Goal: Communication & Community: Answer question/provide support

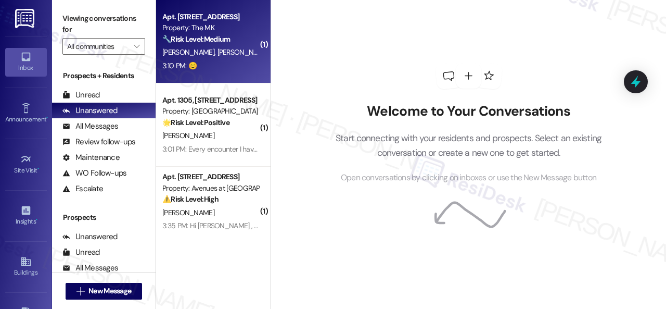
click at [230, 60] on div "3:10 PM: 😊 3:10 PM: 😊" at bounding box center [210, 65] width 98 height 13
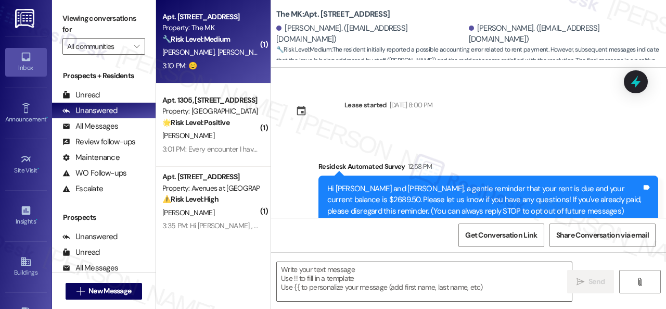
type textarea "Fetching suggested responses. Please feel free to read through the conversation…"
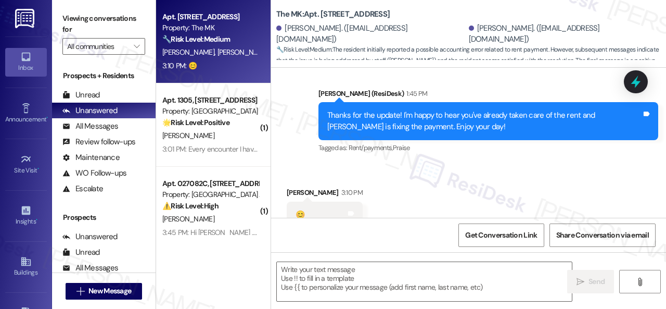
scroll to position [649, 0]
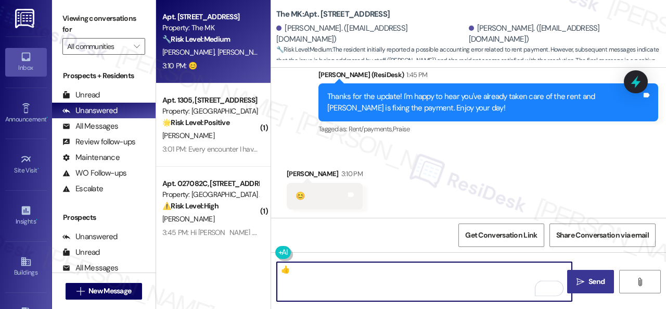
type textarea "👍"
click at [579, 279] on icon "" at bounding box center [580, 281] width 8 height 8
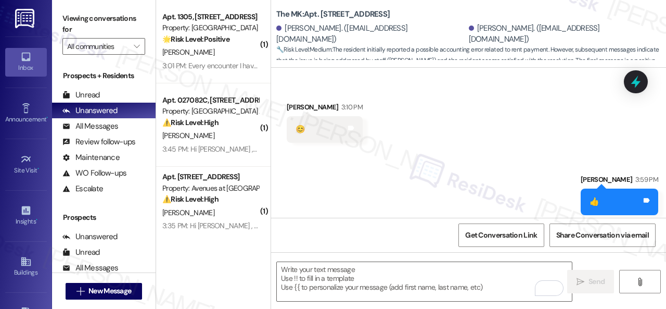
scroll to position [721, 0]
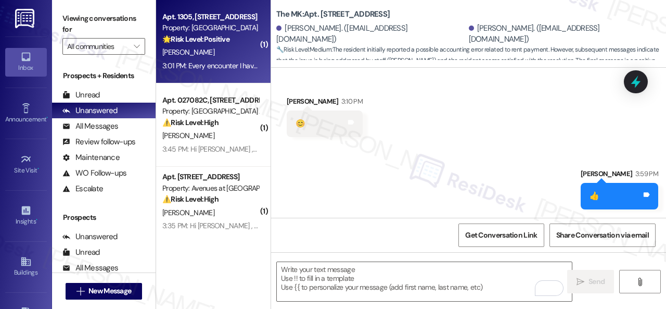
click at [228, 59] on div "3:01 PM: Every encounter I have had with neighbors and staff has been outstandi…" at bounding box center [210, 65] width 98 height 13
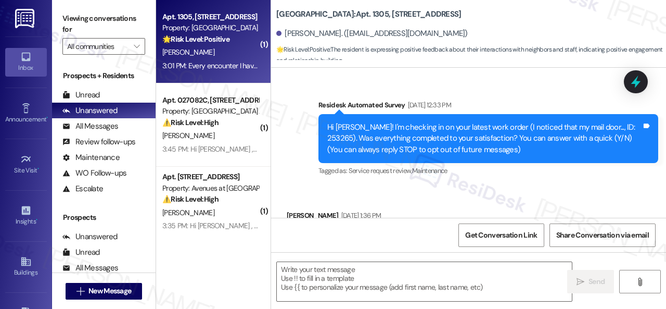
type textarea "Fetching suggested responses. Please feel free to read through the conversation…"
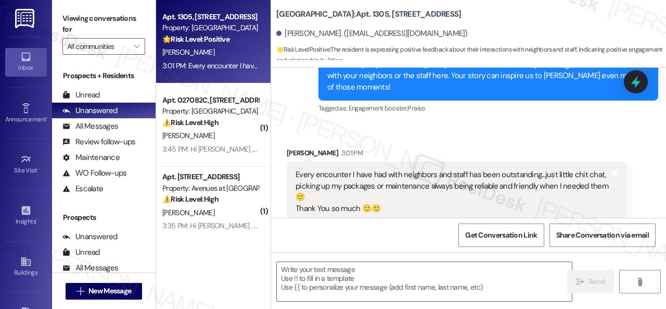
scroll to position [5544, 0]
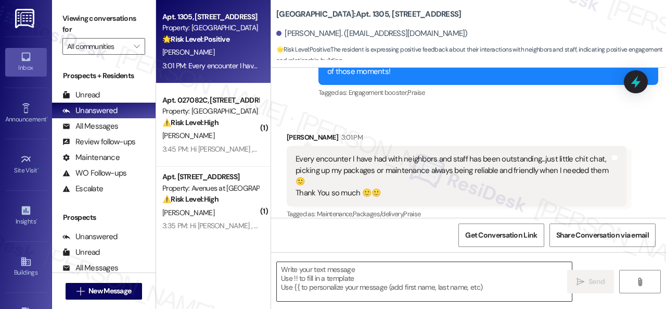
click at [342, 276] on textarea at bounding box center [424, 281] width 295 height 39
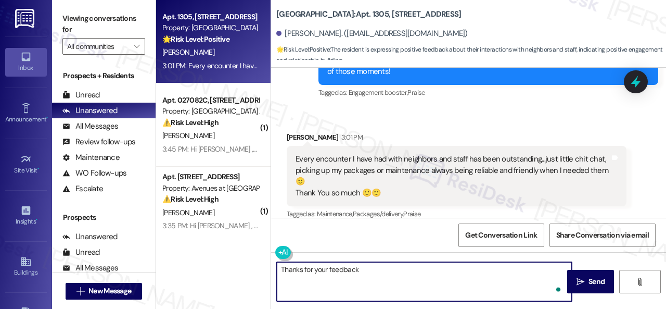
type textarea "Thanks for your feedback!"
drag, startPoint x: 366, startPoint y: 272, endPoint x: 269, endPoint y: 268, distance: 96.3
click at [269, 268] on div "Apt. 1305, [STREET_ADDRESS] Property: Springhill 🌟 Risk Level: Positive The res…" at bounding box center [411, 154] width 510 height 309
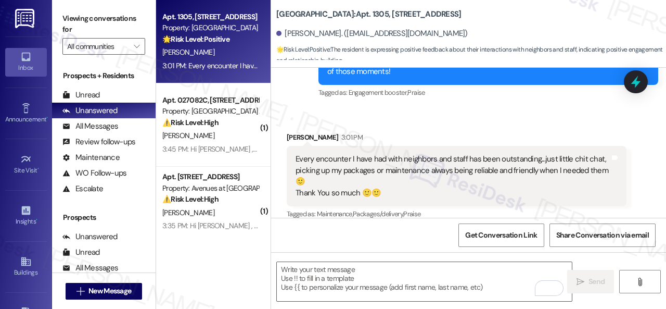
click at [330, 234] on div "Get Conversation Link Share Conversation via email" at bounding box center [468, 234] width 395 height 34
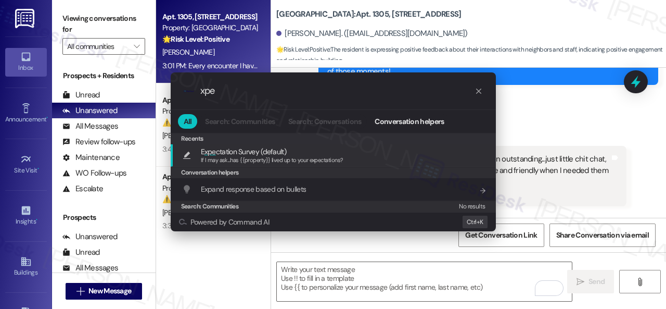
type input "xpe"
click at [224, 158] on span "If I may ask...has {{property}} lived up to your expectations?" at bounding box center [272, 159] width 143 height 7
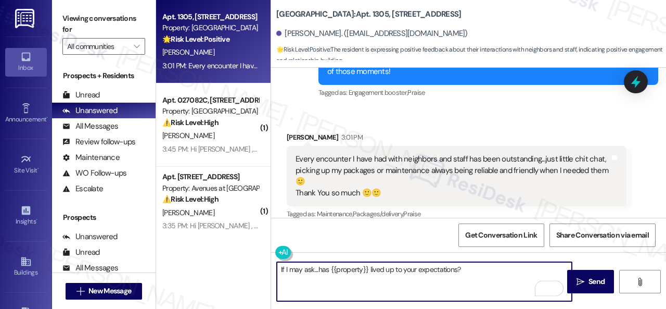
click at [280, 272] on textarea "If I may ask...has {{property}} lived up to your expectations?" at bounding box center [424, 281] width 295 height 39
paste textarea "Thanks for your feedback!"
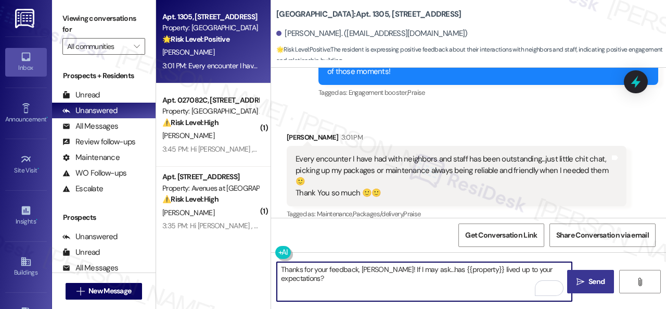
type textarea "Thanks for your feedback, [PERSON_NAME]! If I may ask...has {{property}} lived …"
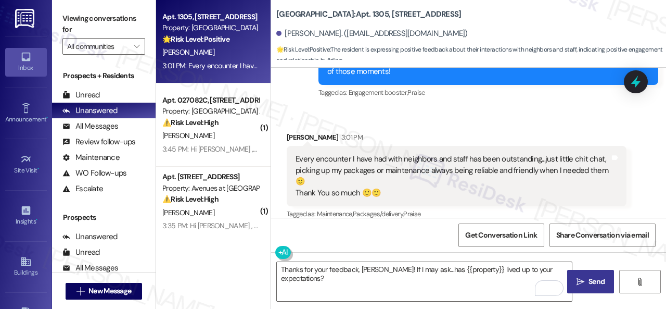
click at [586, 278] on span "Send" at bounding box center [596, 281] width 20 height 11
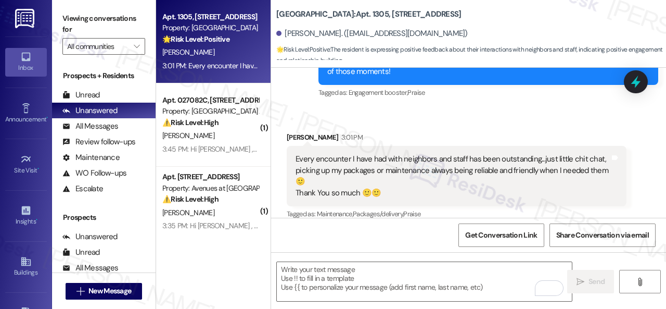
scroll to position [5699, 0]
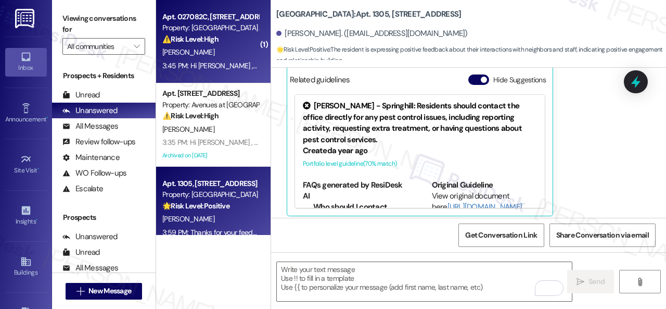
click at [220, 48] on div "[PERSON_NAME]" at bounding box center [210, 52] width 98 height 13
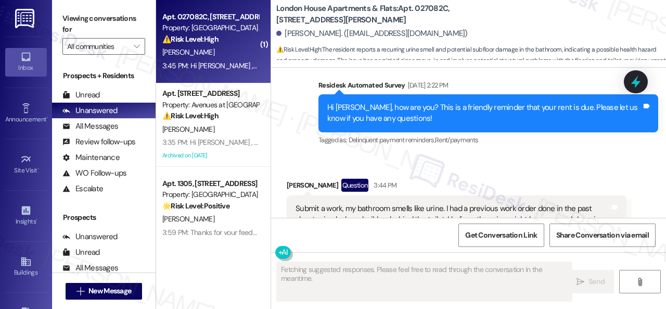
scroll to position [2255, 0]
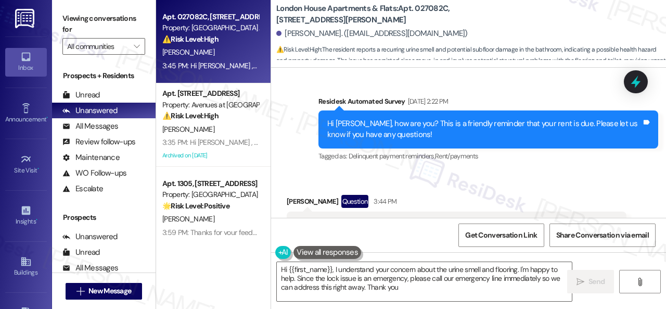
type textarea "Hi {{first_name}}, I understand your concern about the urine smell and flooring…"
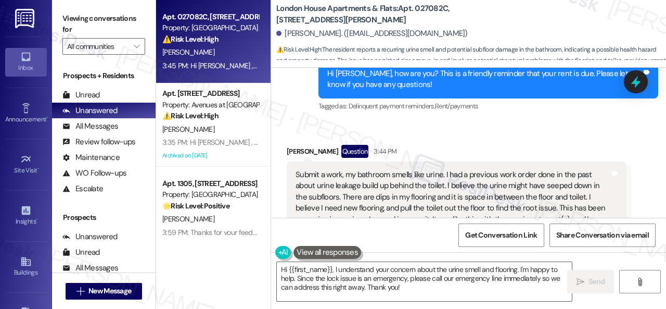
scroll to position [2307, 0]
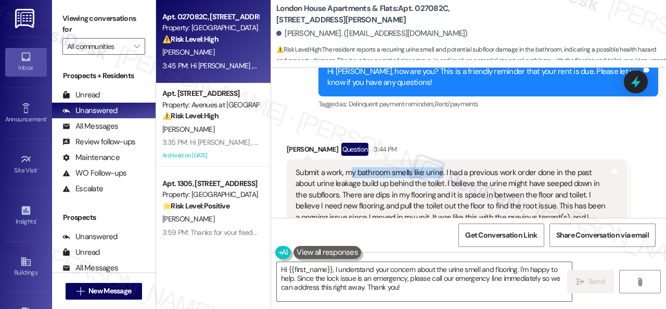
drag, startPoint x: 349, startPoint y: 173, endPoint x: 441, endPoint y: 171, distance: 91.6
click at [441, 171] on div "Submit a work, my bathroom smells like urine. I had a previous work order done …" at bounding box center [452, 200] width 314 height 67
click at [442, 172] on div "Submit a work, my bathroom smells like urine. I had a previous work order done …" at bounding box center [452, 200] width 314 height 67
drag, startPoint x: 442, startPoint y: 172, endPoint x: 348, endPoint y: 173, distance: 93.6
click at [348, 173] on div "Submit a work, my bathroom smells like urine. I had a previous work order done …" at bounding box center [452, 200] width 314 height 67
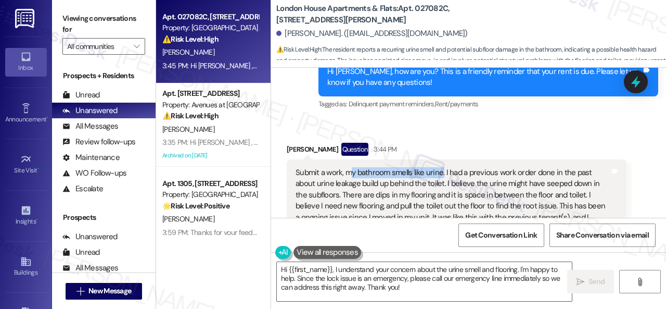
copy div "y bathroom smells like urine."
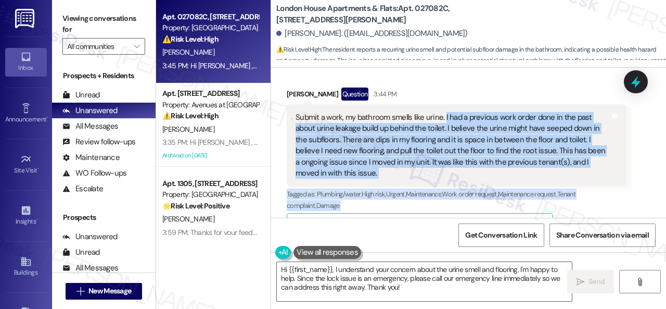
scroll to position [2370, 0]
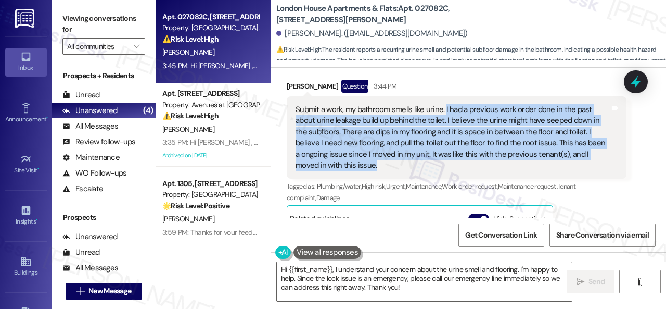
drag, startPoint x: 443, startPoint y: 172, endPoint x: 417, endPoint y: 162, distance: 28.3
click at [417, 162] on div "Submit a work, my bathroom smells like urine. I had a previous work order done …" at bounding box center [452, 137] width 314 height 67
copy div "I had a previous work order done in the past about urine leakage build up behin…"
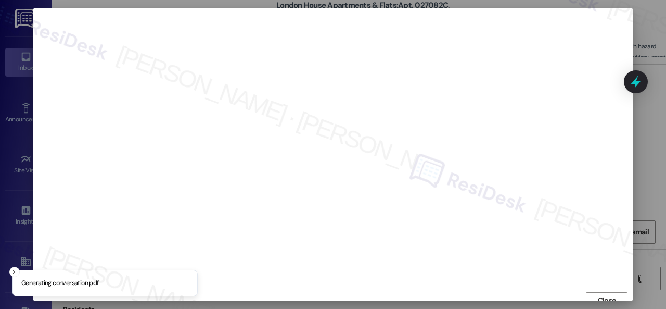
scroll to position [8, 0]
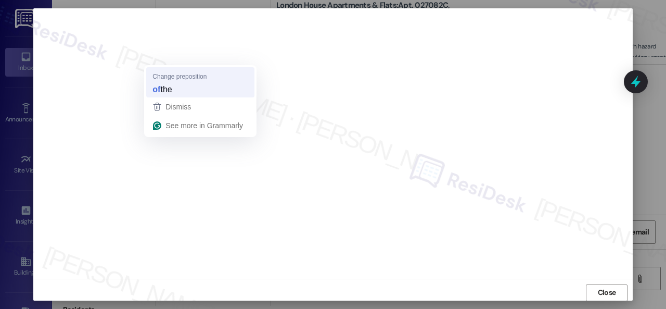
click at [160, 89] on strong "of" at bounding box center [156, 88] width 8 height 11
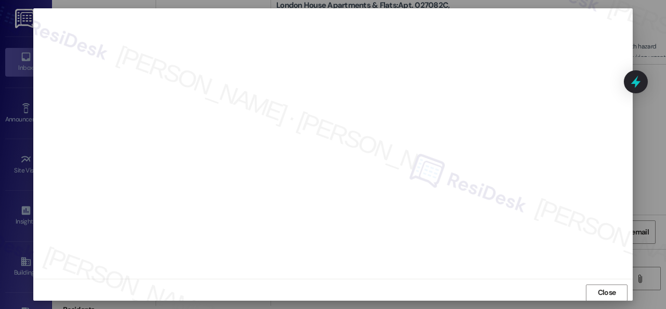
scroll to position [13, 0]
click at [605, 290] on span "Close" at bounding box center [607, 286] width 18 height 11
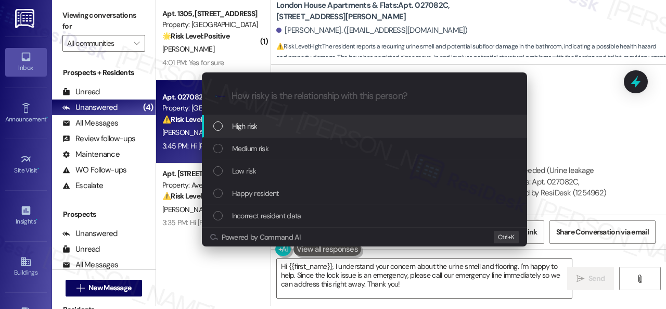
click at [243, 122] on span "High risk" at bounding box center [244, 125] width 25 height 11
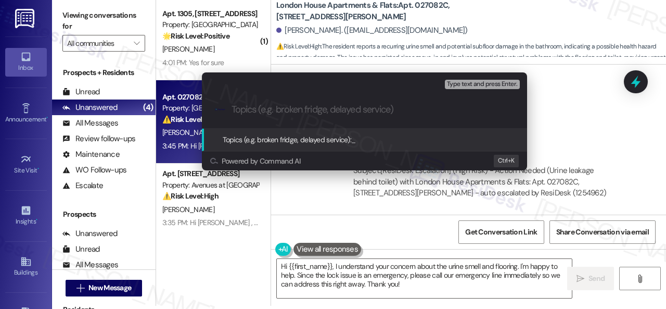
paste input "Work Order filed by ResiDesk 297273"
type input "Work Order filed by ResiDesk 297273"
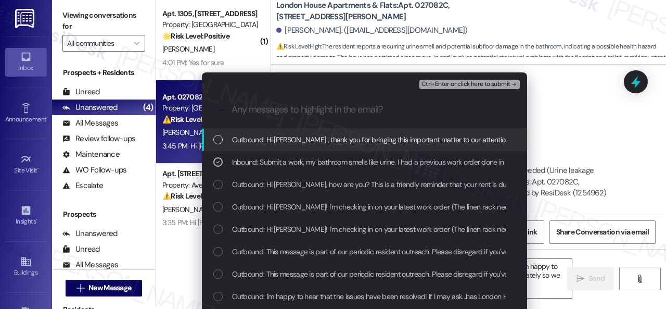
click at [436, 81] on span "Ctrl+Enter or click here to submit" at bounding box center [465, 84] width 89 height 7
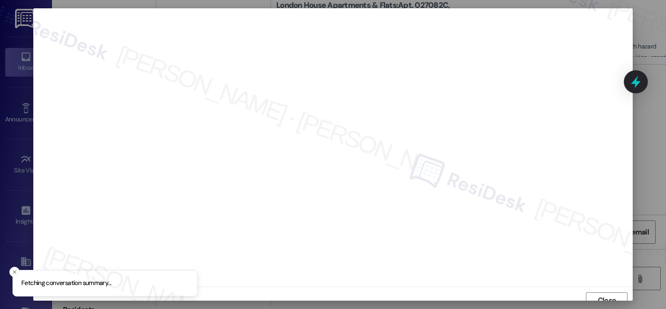
scroll to position [8, 0]
click at [602, 291] on span "Close" at bounding box center [607, 292] width 18 height 11
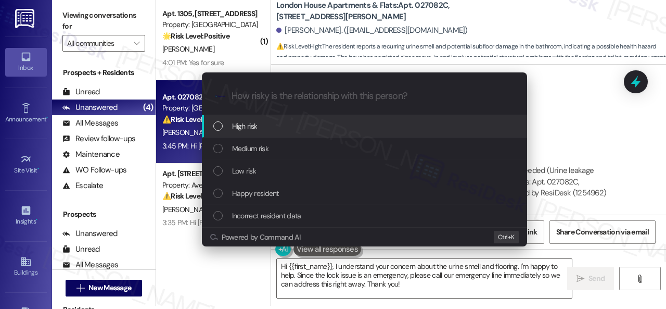
click at [242, 124] on span "High risk" at bounding box center [244, 125] width 25 height 11
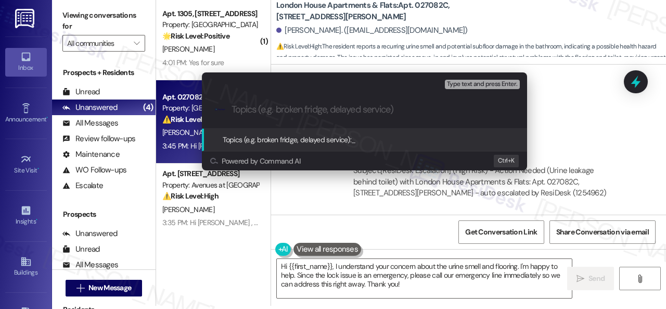
paste input "Work Order filed by ResiDesk 297273"
type input "Work Order filed by ResiDesk 297273"
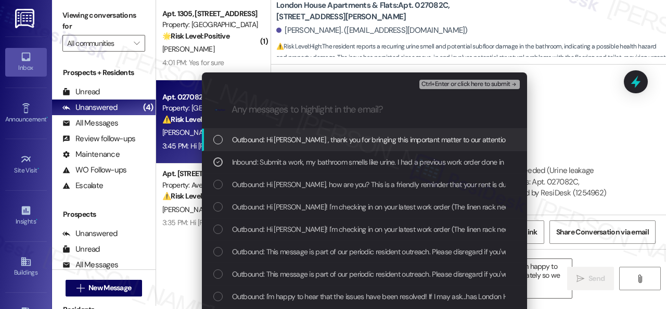
click at [441, 81] on span "Ctrl+Enter or click here to submit" at bounding box center [465, 84] width 89 height 7
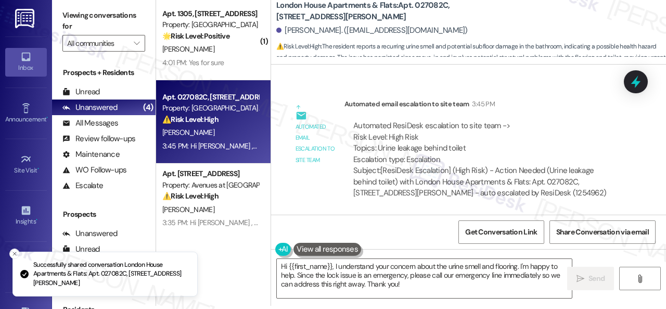
scroll to position [2526, 0]
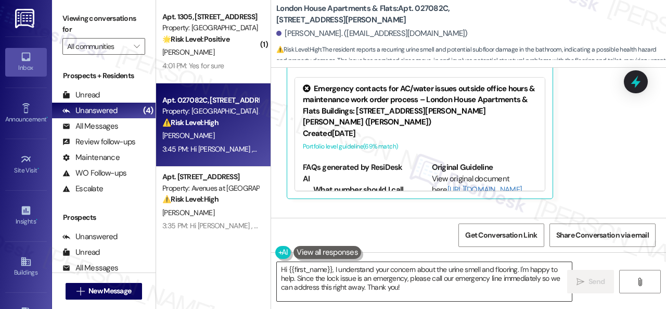
click at [350, 275] on textarea "Hi {{first_name}}, I understand your concern about the urine smell and flooring…" at bounding box center [424, 281] width 295 height 39
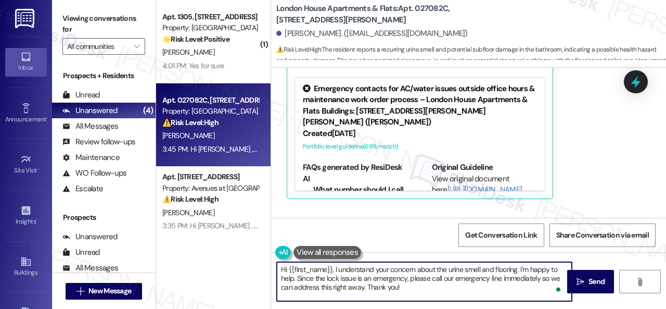
drag, startPoint x: 298, startPoint y: 277, endPoint x: 310, endPoint y: 278, distance: 12.0
click at [310, 278] on textarea "Hi {{first_name}}, I understand your concern about the urine smell and flooring…" at bounding box center [424, 281] width 295 height 39
drag, startPoint x: 297, startPoint y: 280, endPoint x: 400, endPoint y: 291, distance: 104.1
click at [400, 291] on textarea "Hi {{first_name}}, I understand your concern about the urine smell and flooring…" at bounding box center [424, 281] width 295 height 39
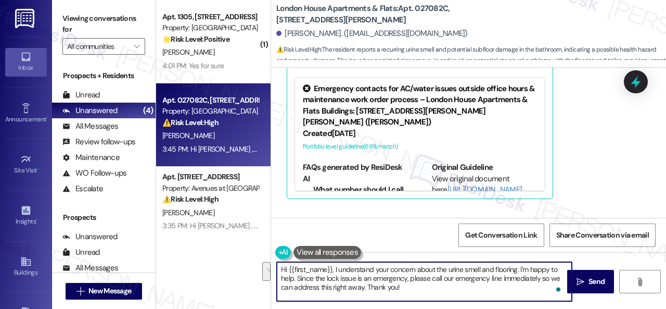
paste textarea "I've submitted a work order on your behalf and notified the site team. Please n…"
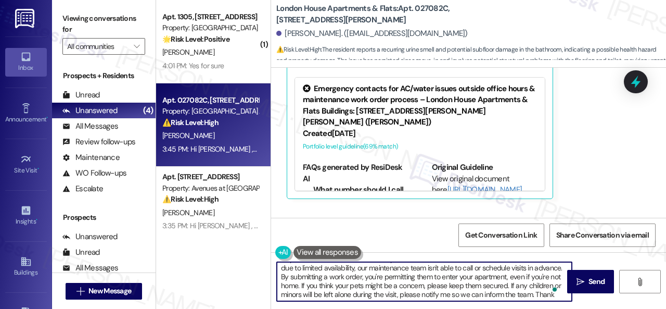
scroll to position [29, 0]
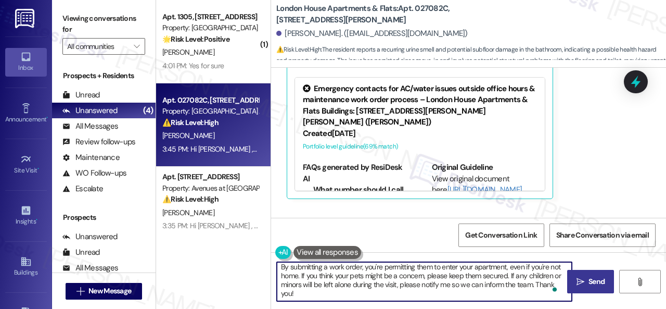
type textarea "Hi {{first_name}}, I understand your concern about the urine smell and flooring…"
click at [576, 276] on span " Send" at bounding box center [590, 281] width 33 height 11
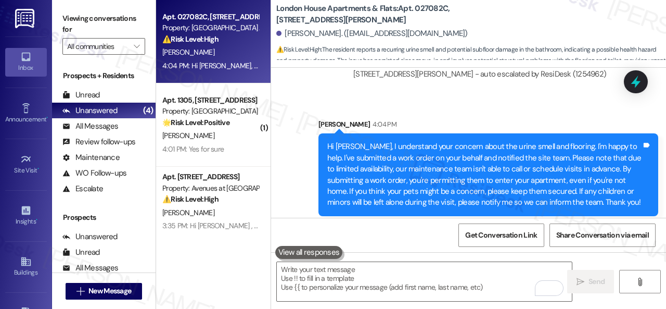
scroll to position [2894, 0]
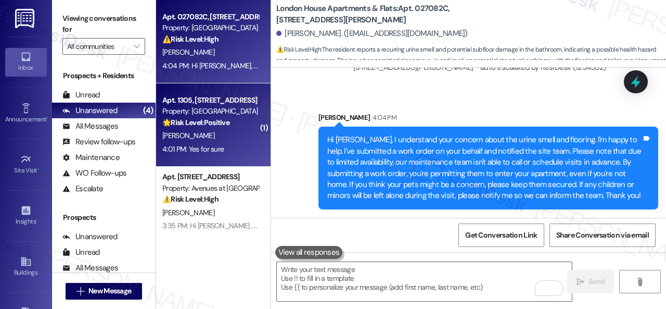
click at [219, 138] on div "[PERSON_NAME]" at bounding box center [210, 135] width 98 height 13
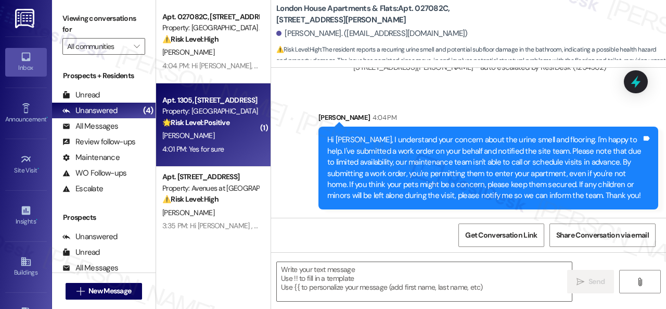
type textarea "Fetching suggested responses. Please feel free to read through the conversation…"
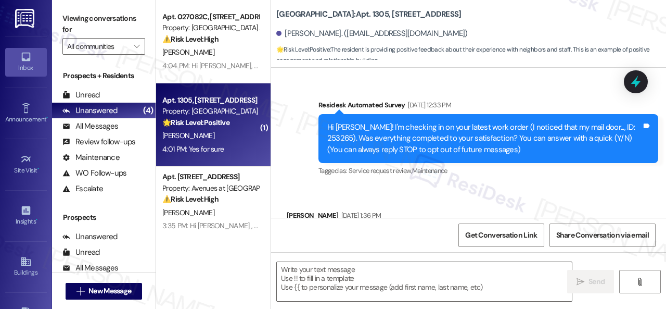
type textarea "Fetching suggested responses. Please feel free to read through the conversation…"
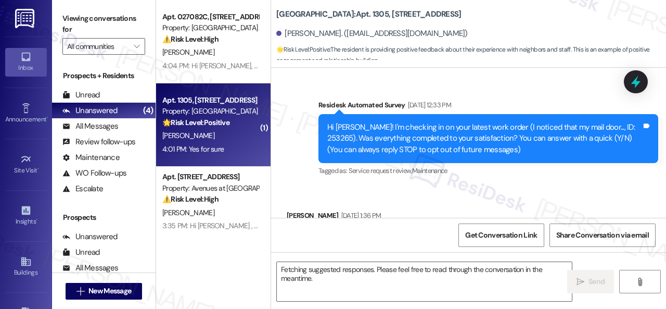
scroll to position [5751, 0]
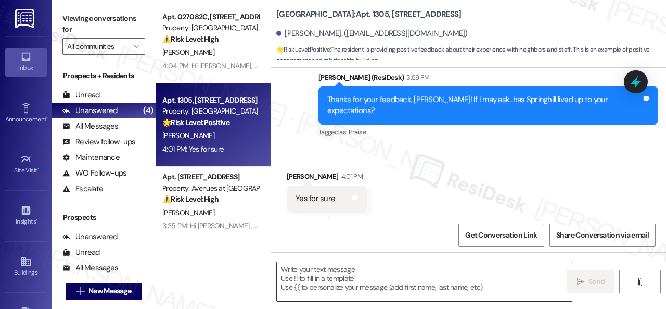
click at [324, 287] on textarea at bounding box center [424, 281] width 295 height 39
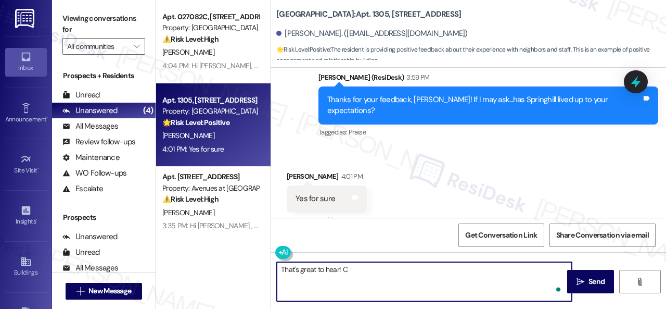
paste textarea "an I ask a quick favor? Would you mind writing one for us? I'll give you the li…"
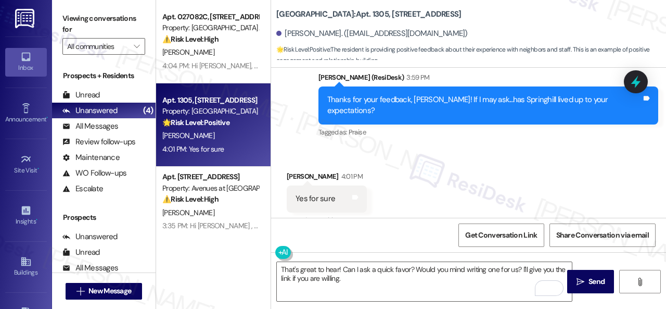
click at [441, 147] on div "Received via SMS [PERSON_NAME] 4:01 PM Yes for sure Tags and notes Tagged as: P…" at bounding box center [468, 191] width 395 height 88
click at [420, 172] on div "Received via SMS [PERSON_NAME] 4:01 PM Yes for sure Tags and notes Tagged as: P…" at bounding box center [468, 191] width 395 height 88
click at [478, 150] on div "Received via SMS [PERSON_NAME] 4:01 PM Yes for sure Tags and notes Tagged as: P…" at bounding box center [468, 191] width 395 height 88
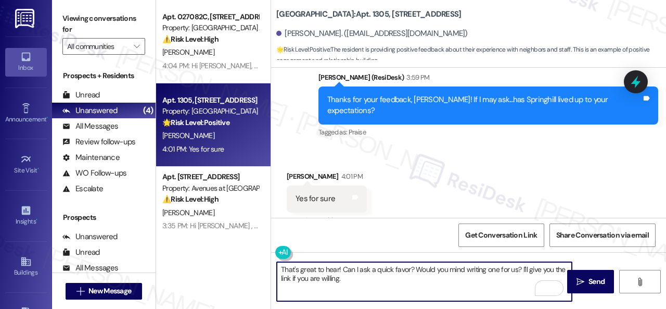
click at [393, 278] on textarea "That's great to hear! Can I ask a quick favor? Would you mind writing one for u…" at bounding box center [424, 281] width 295 height 39
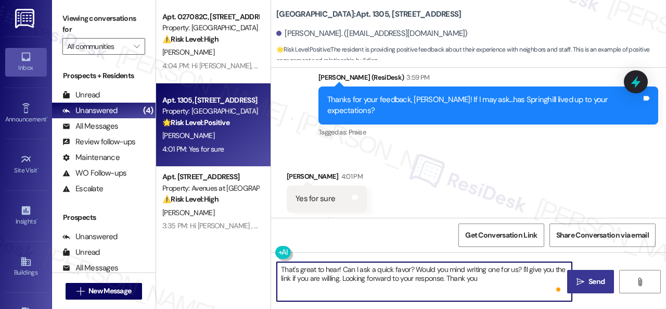
type textarea "That's great to hear! Can I ask a quick favor? Would you mind writing one for u…"
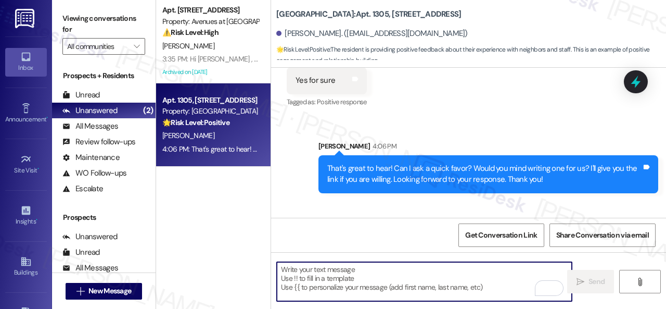
scroll to position [5907, 0]
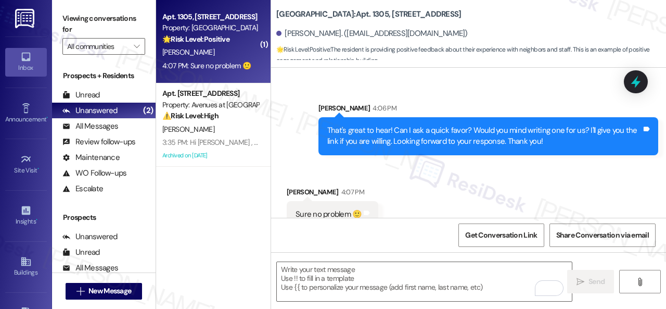
click at [312, 142] on div "Sent via SMS [PERSON_NAME] 4:06 PM That's great to hear! Can I ask a quick favo…" at bounding box center [488, 129] width 355 height 68
click at [320, 274] on textarea "To enrich screen reader interactions, please activate Accessibility in Grammarl…" at bounding box center [424, 281] width 295 height 39
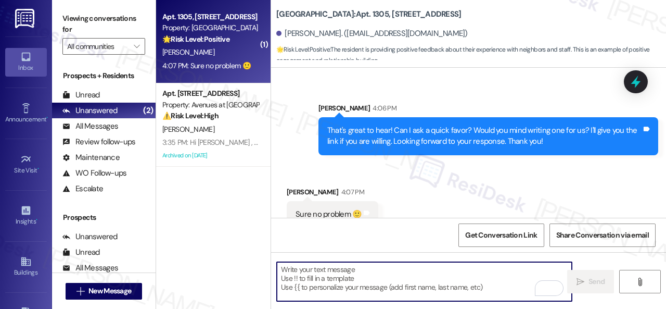
paste textarea "Thank you so much! It means a lot to us! Please take a moment to write a review…"
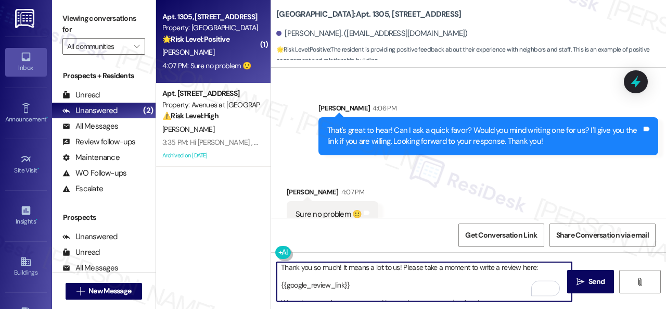
scroll to position [0, 0]
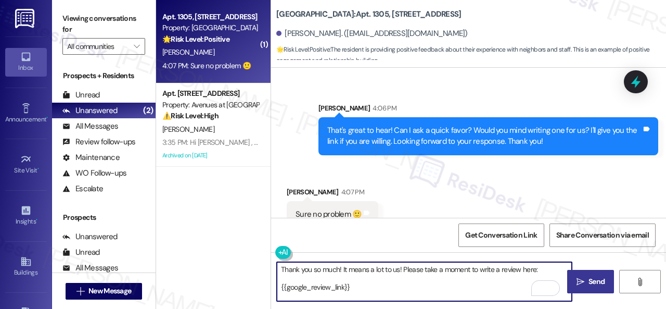
type textarea "Thank you so much! It means a lot to us! Please take a moment to write a review…"
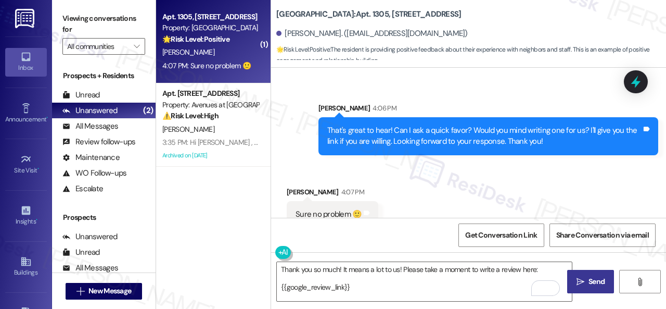
click at [588, 276] on span "Send" at bounding box center [596, 281] width 16 height 11
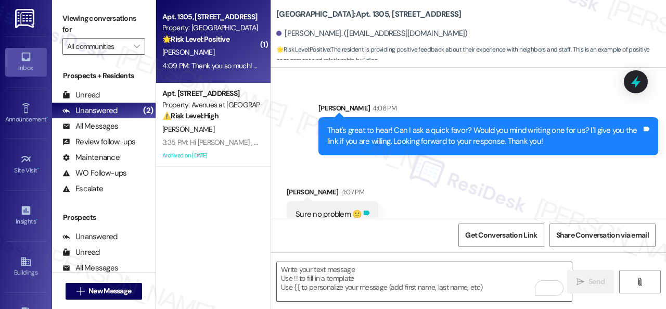
click at [366, 210] on icon at bounding box center [367, 212] width 6 height 5
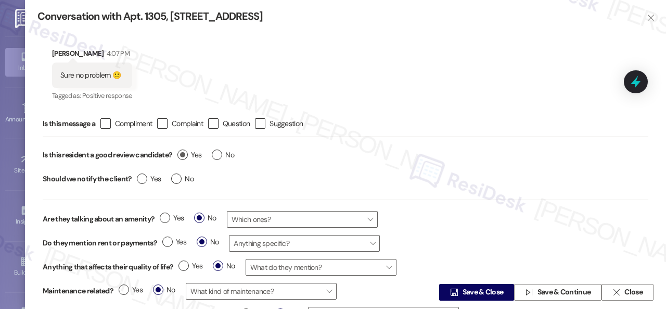
click at [189, 157] on span "Yes" at bounding box center [189, 154] width 24 height 11
click at [189, 157] on input "Yes" at bounding box center [189, 156] width 24 height 14
radio input "true"
drag, startPoint x: 463, startPoint y: 298, endPoint x: 471, endPoint y: 285, distance: 15.4
click at [464, 298] on span " Save & Close" at bounding box center [476, 292] width 57 height 16
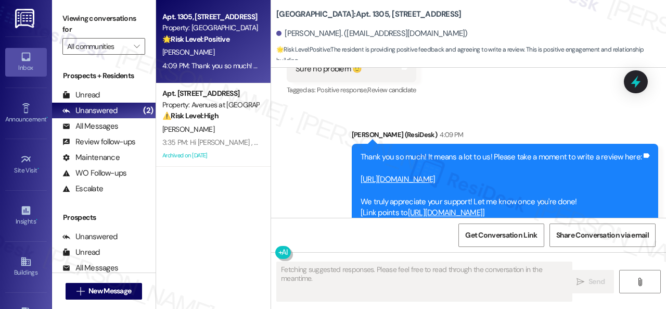
scroll to position [6094, 0]
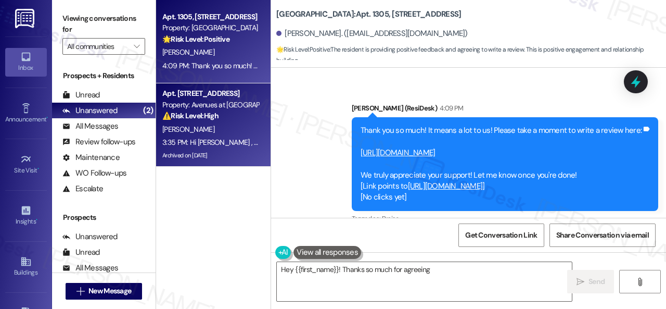
type textarea "Hey {{first_name}}! Thanks so much for agreeing"
click at [210, 134] on div "[PERSON_NAME]" at bounding box center [210, 129] width 98 height 13
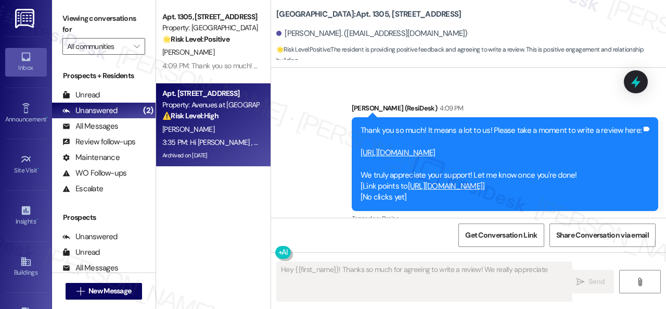
type textarea "Hey {{first_name}}! Thanks so much for agreeing to write a review! We really ap…"
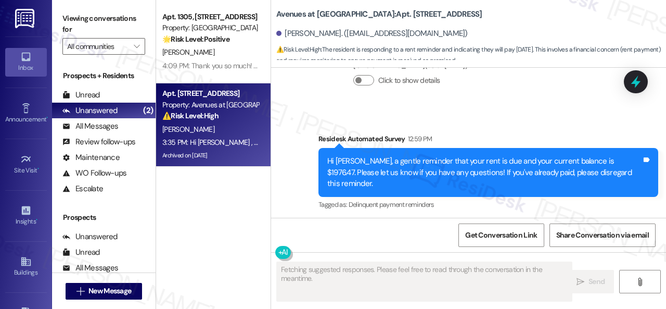
scroll to position [4348, 0]
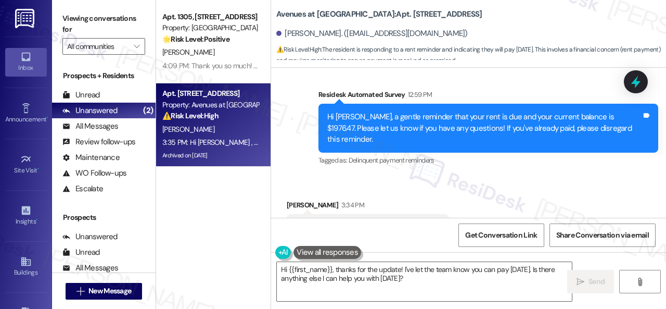
click at [280, 108] on div "Survey, sent via SMS Residesk Automated Survey 12:59 PM Hi [PERSON_NAME], a gen…" at bounding box center [468, 121] width 395 height 110
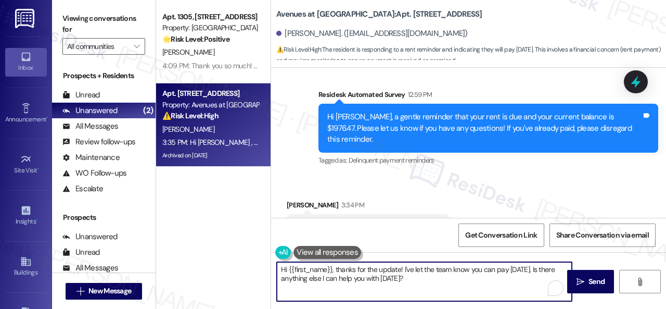
drag, startPoint x: 174, startPoint y: 249, endPoint x: 567, endPoint y: 298, distance: 395.8
click at [167, 247] on div "Apt. 1305, [STREET_ADDRESS] Property: Springhill 🌟 Risk Level: Positive The res…" at bounding box center [411, 154] width 510 height 309
paste textarea "Thanks for updating us on your payment plan! We appreciate you letting us know.…"
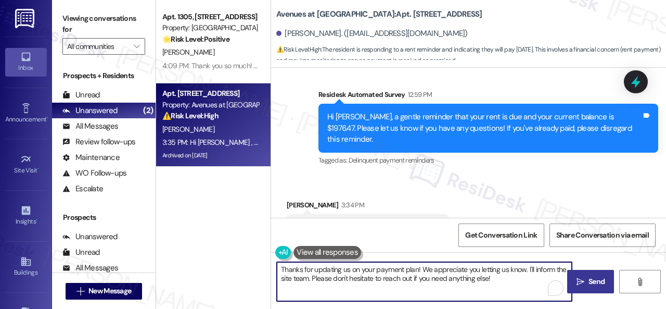
type textarea "Thanks for updating us on your payment plan! We appreciate you letting us know.…"
click at [586, 284] on span "Send" at bounding box center [596, 281] width 20 height 11
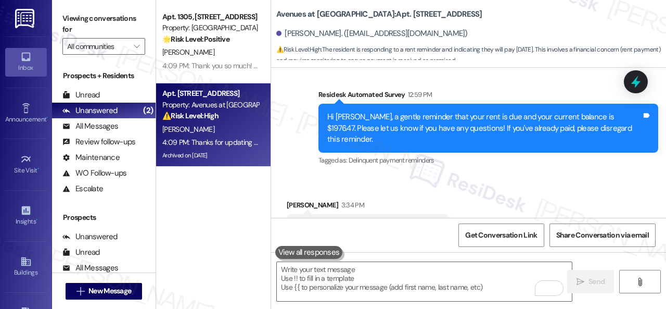
click at [296, 105] on div "Survey, sent via SMS Residesk Automated Survey 12:59 PM Hi [PERSON_NAME], a gen…" at bounding box center [468, 121] width 395 height 110
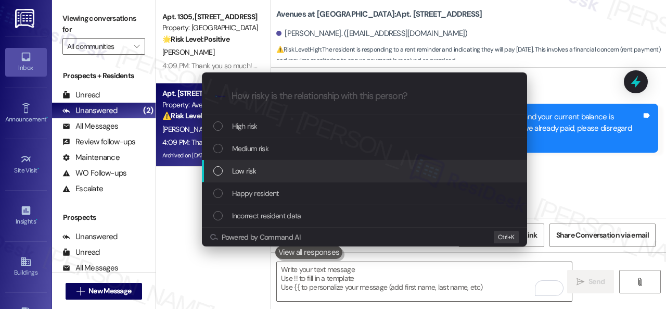
click at [243, 170] on span "Low risk" at bounding box center [244, 170] width 24 height 11
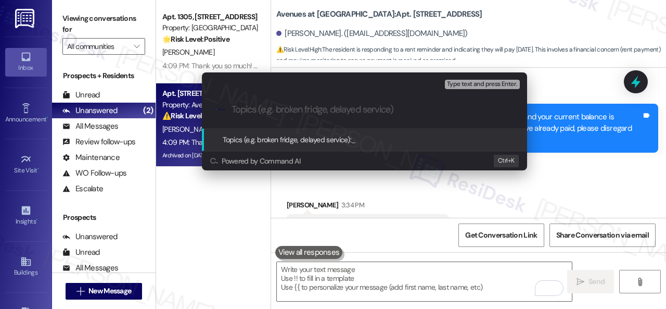
paste input "Late payment notice."
type input "Late payment notice."
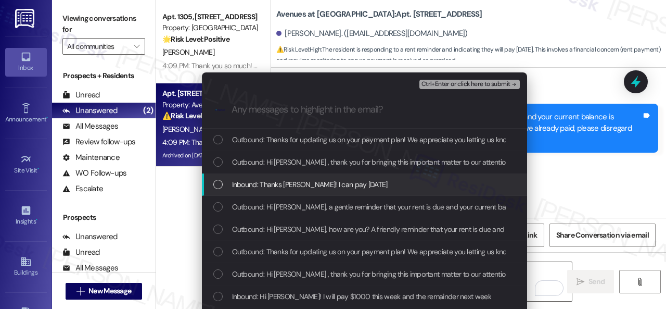
click at [288, 182] on span "Inbound: Thanks [PERSON_NAME]! I can pay [DATE]" at bounding box center [310, 183] width 156 height 11
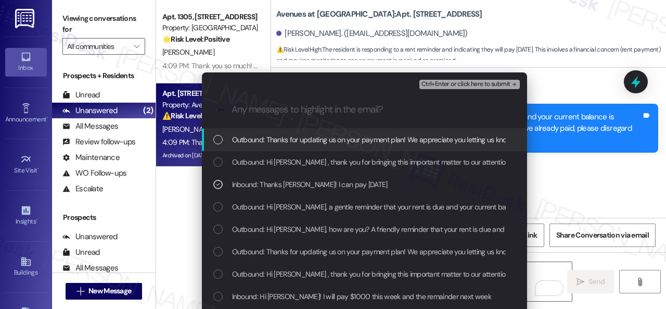
click at [434, 82] on span "Ctrl+Enter or click here to submit" at bounding box center [465, 84] width 89 height 7
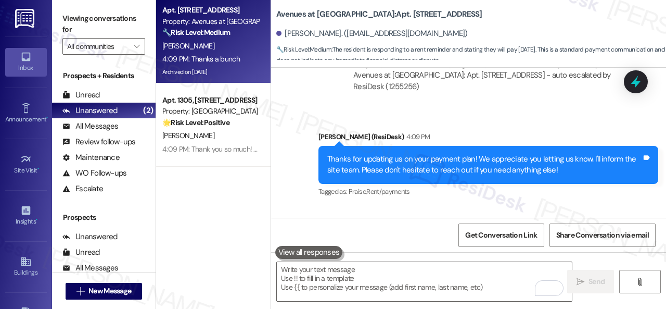
scroll to position [4785, 0]
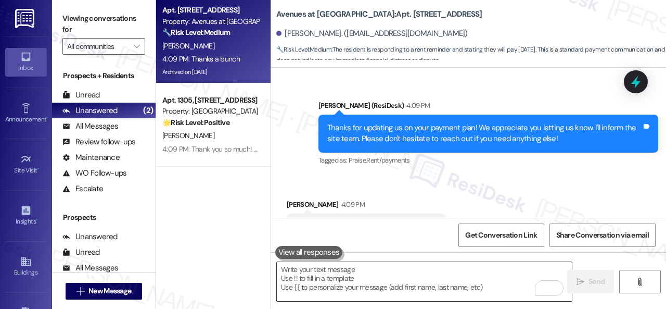
click at [347, 278] on textarea "To enrich screen reader interactions, please activate Accessibility in Grammarl…" at bounding box center [424, 281] width 295 height 39
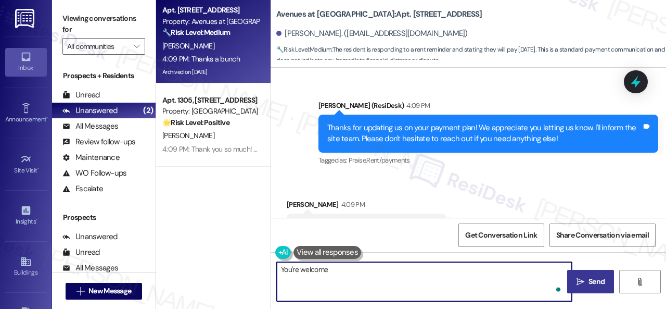
type textarea "You're welcome!"
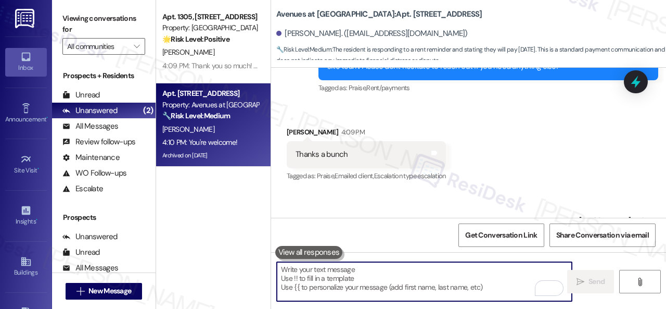
scroll to position [4857, 0]
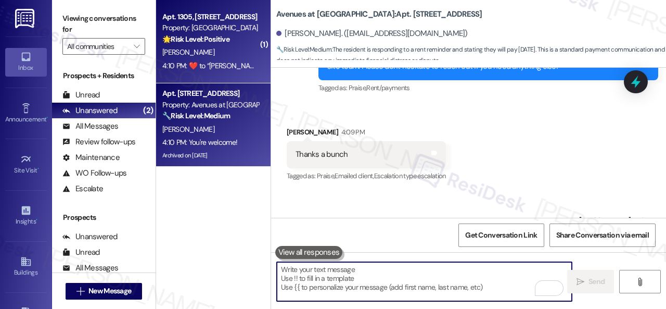
click at [229, 48] on div "[PERSON_NAME]" at bounding box center [210, 52] width 98 height 13
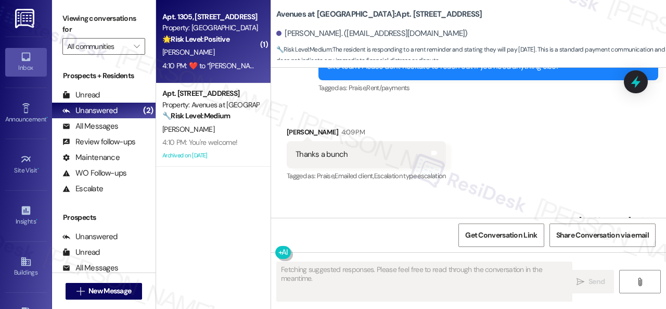
type textarea "Fetching suggested responses. Please feel free to read through the conversation…"
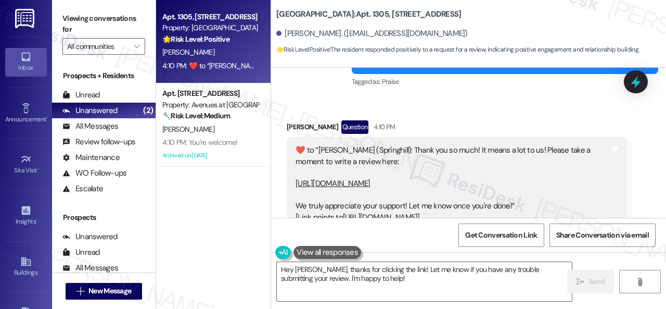
scroll to position [6283, 0]
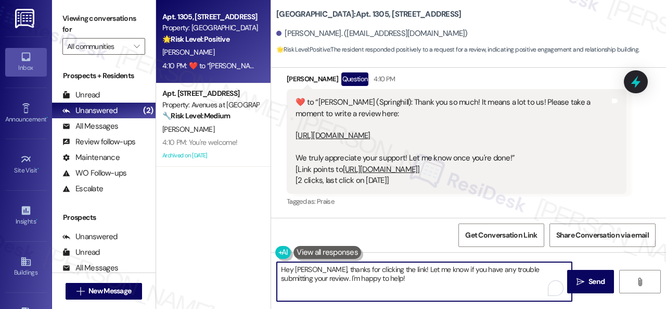
drag, startPoint x: 361, startPoint y: 281, endPoint x: 264, endPoint y: 268, distance: 98.2
click at [264, 268] on div "Apt. 1305, [STREET_ADDRESS] Property: Springhill 🌟 Risk Level: Positive The res…" at bounding box center [411, 154] width 510 height 309
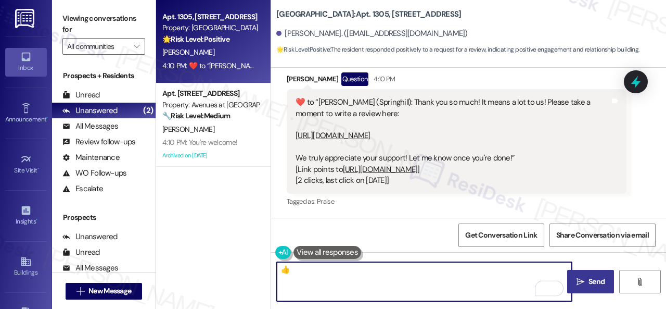
type textarea "👍"
click at [581, 280] on icon "" at bounding box center [580, 281] width 8 height 8
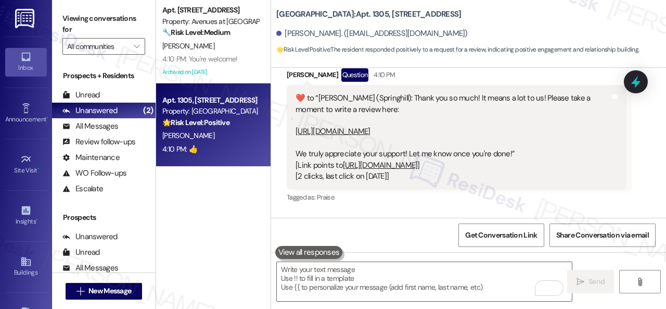
click at [637, 161] on div "Received via SMS [PERSON_NAME] Question 4:10 PM  ​❤️​ to “ [PERSON_NAME] (Sprin…" at bounding box center [468, 129] width 395 height 168
click at [367, 126] on link "[URL][DOMAIN_NAME]" at bounding box center [332, 131] width 75 height 10
click at [98, 95] on div "Unread" at bounding box center [80, 94] width 37 height 11
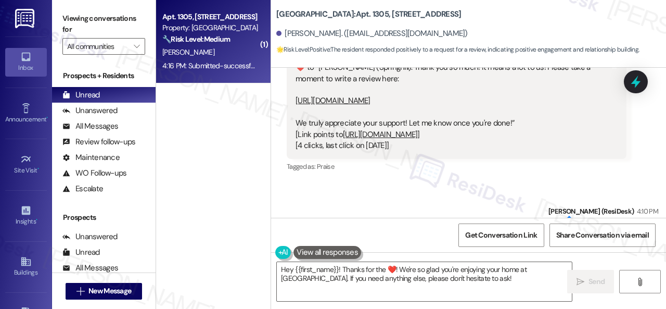
scroll to position [6287, 0]
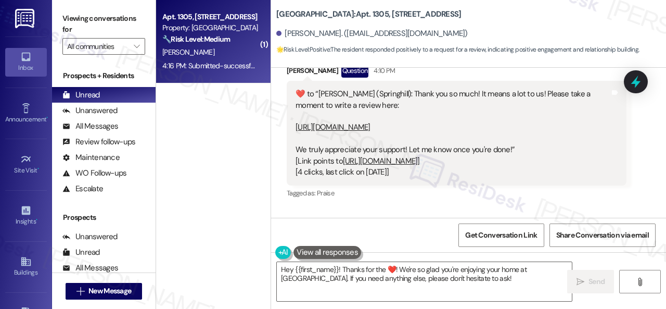
click at [370, 122] on link "[URL][DOMAIN_NAME]" at bounding box center [332, 127] width 75 height 10
click at [371, 156] on link "[URL][DOMAIN_NAME]" at bounding box center [380, 161] width 75 height 10
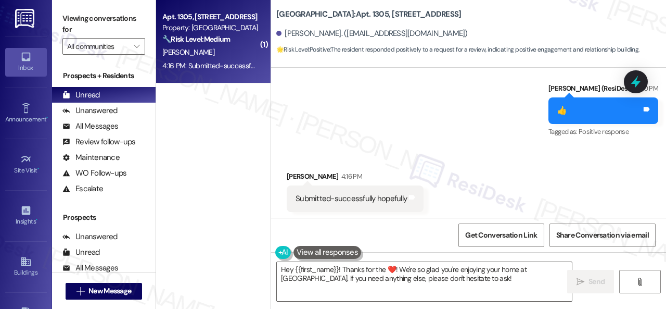
scroll to position [6444, 0]
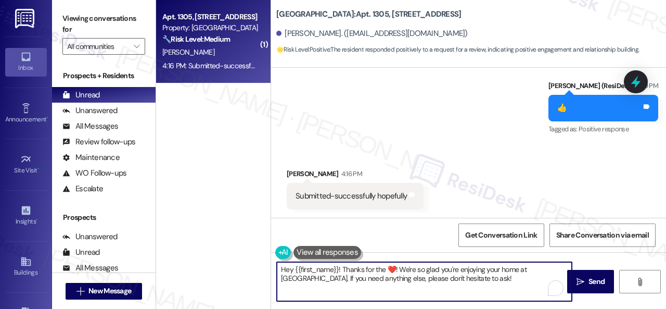
drag, startPoint x: 286, startPoint y: 269, endPoint x: 465, endPoint y: 291, distance: 180.3
click at [465, 291] on textarea "Hey {{first_name}}! Thanks for the ❤️! We're so glad you're enjoying your home …" at bounding box center [424, 281] width 295 height 39
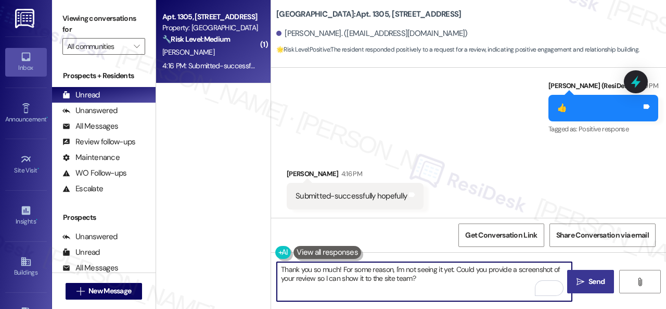
type textarea "Thank you so much! For some reason, I'm not seeing it yet. Could you provide a …"
click at [594, 278] on span "Send" at bounding box center [596, 281] width 16 height 11
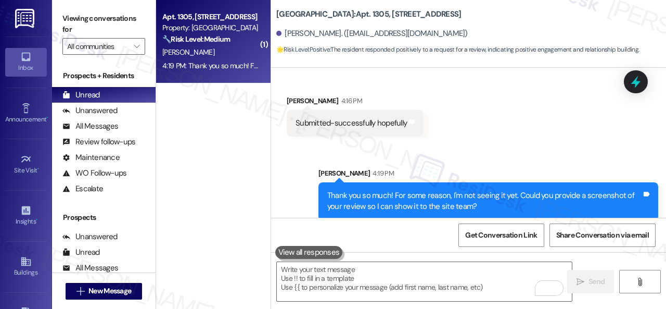
scroll to position [6528, 0]
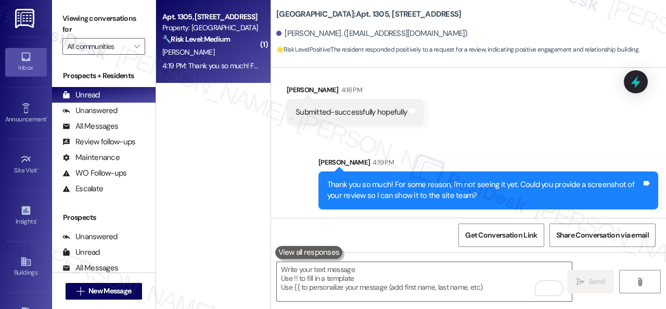
click at [232, 49] on div "[PERSON_NAME]" at bounding box center [210, 52] width 98 height 13
